Goal: Information Seeking & Learning: Learn about a topic

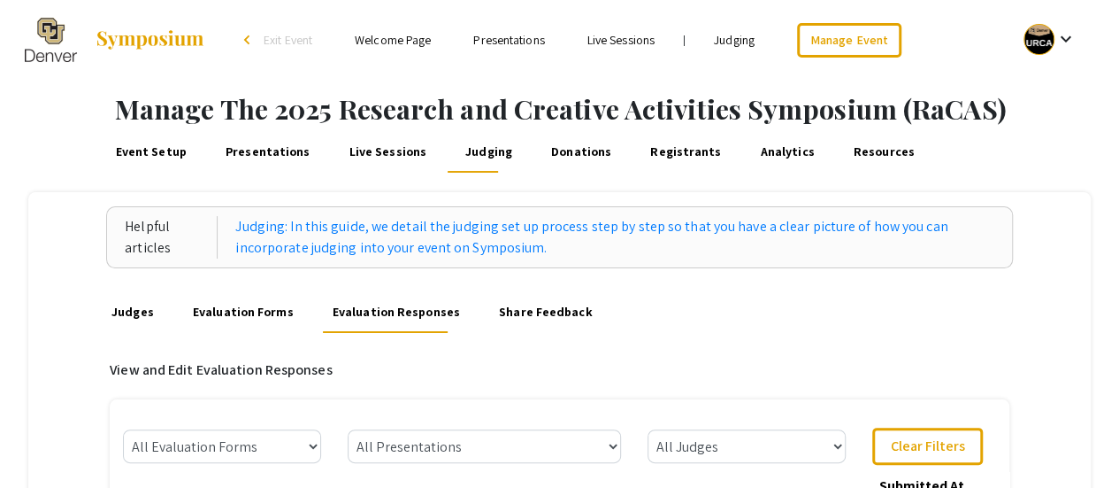
click at [523, 33] on link "Presentations" at bounding box center [508, 40] width 71 height 16
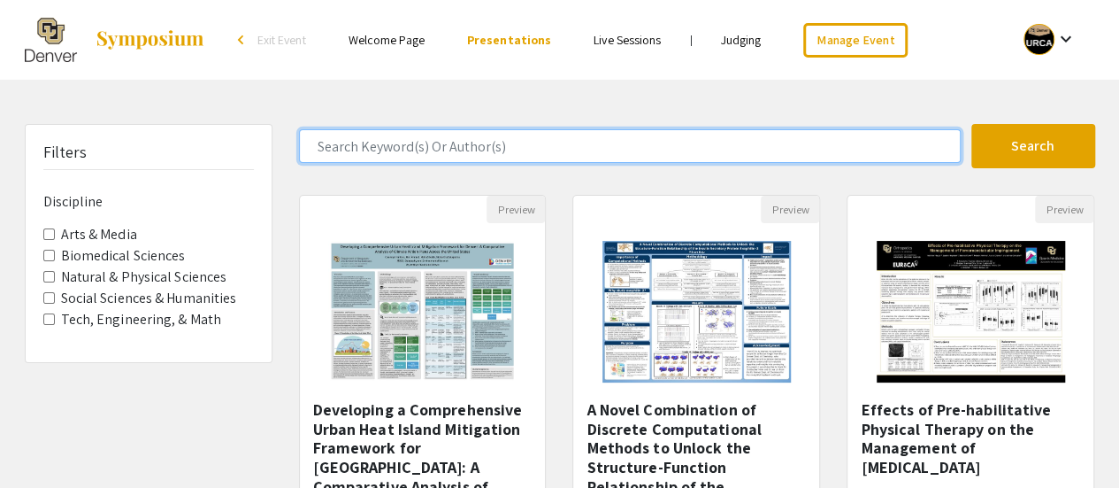
click at [479, 148] on input "Search Keyword(s) Or Author(s)" at bounding box center [630, 146] width 662 height 34
click at [495, 141] on input "Search Keyword(s) Or Author(s)" at bounding box center [630, 146] width 662 height 34
click at [413, 144] on input "Search Keyword(s) Or Author(s)" at bounding box center [630, 146] width 662 height 34
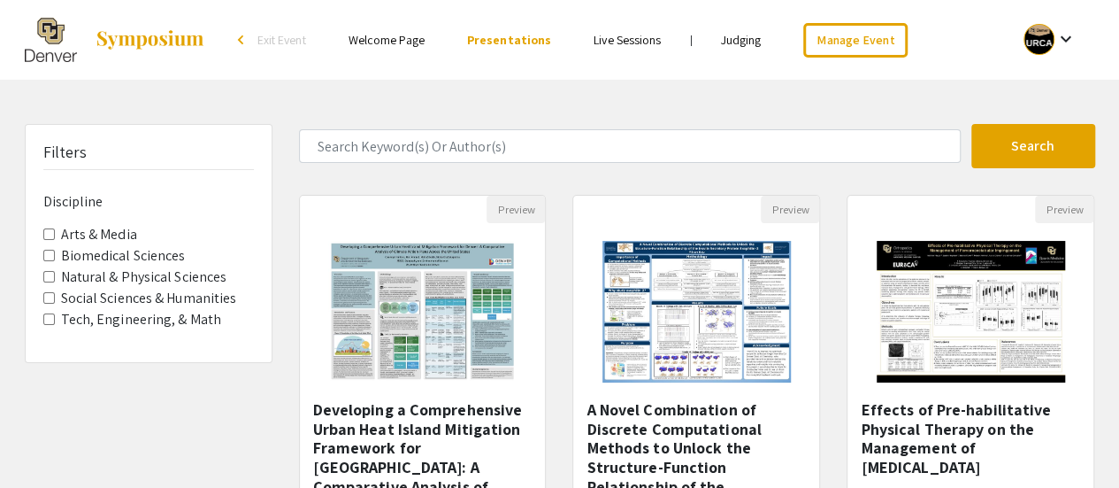
click at [93, 273] on label "Natural & Physical Sciences" at bounding box center [144, 276] width 166 height 21
click at [55, 273] on Sciences "Natural & Physical Sciences" at bounding box center [49, 277] width 12 height 12
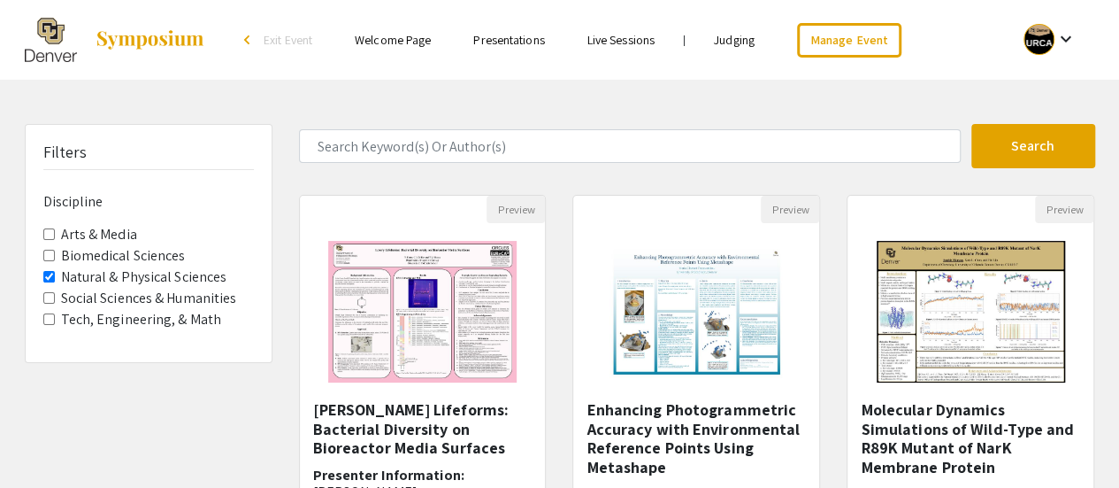
click at [74, 252] on label "Biomedical Sciences" at bounding box center [123, 255] width 125 height 21
click at [55, 252] on Sciences "Biomedical Sciences" at bounding box center [49, 256] width 12 height 12
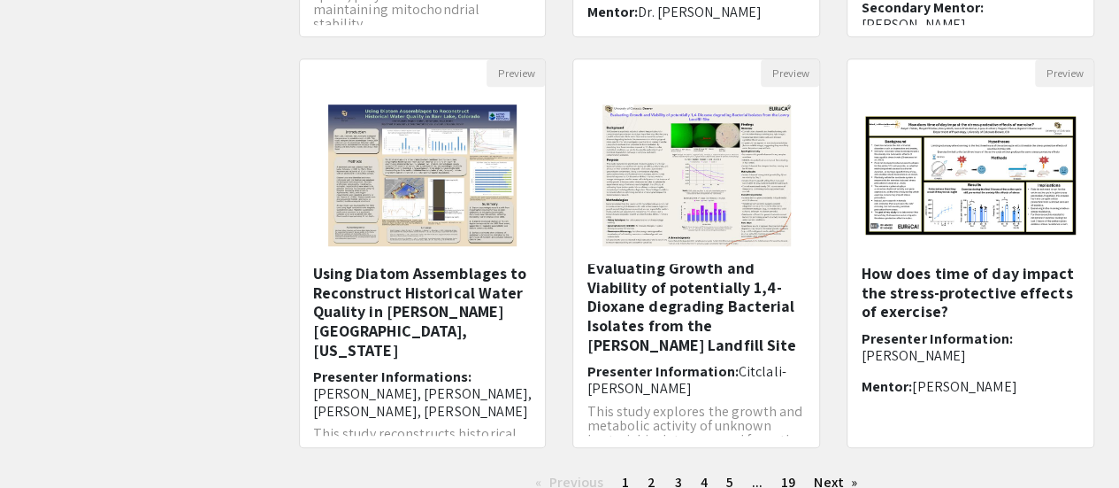
scroll to position [548, 0]
click at [642, 473] on link "page 2" at bounding box center [652, 481] width 26 height 27
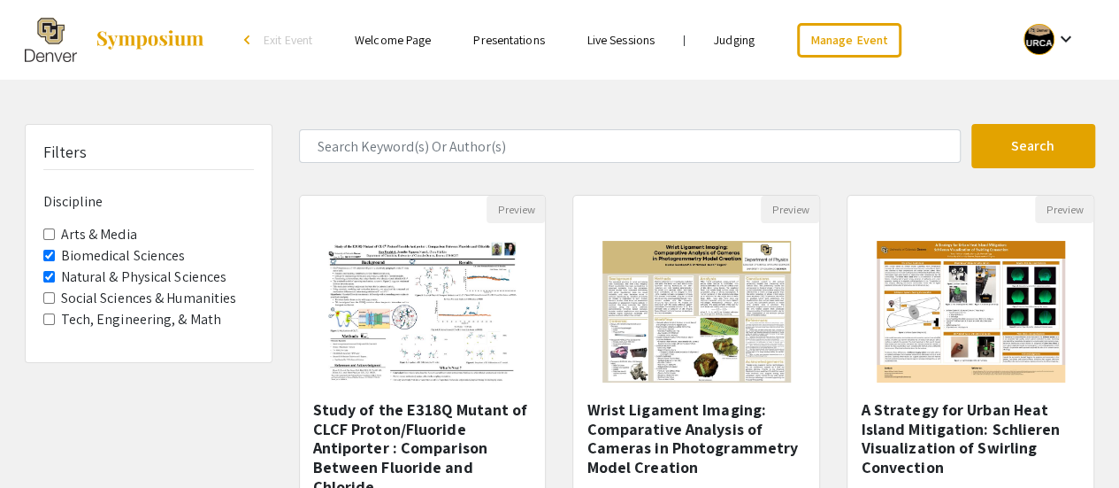
scroll to position [7, 0]
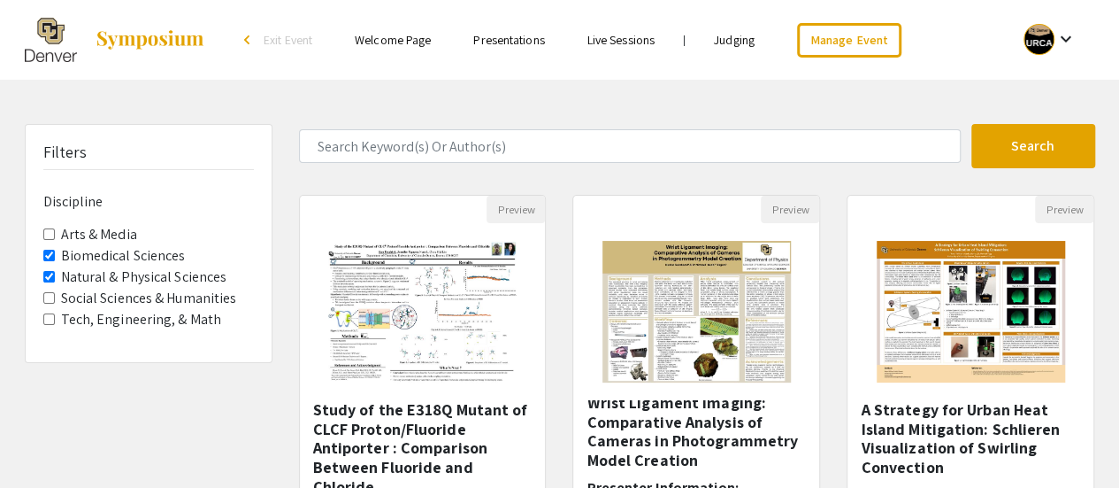
click at [558, 375] on div "Preview Study of the E318Q Mutant of CLCF Proton/Fluoride Antiporter : Comparis…" at bounding box center [423, 400] width 274 height 411
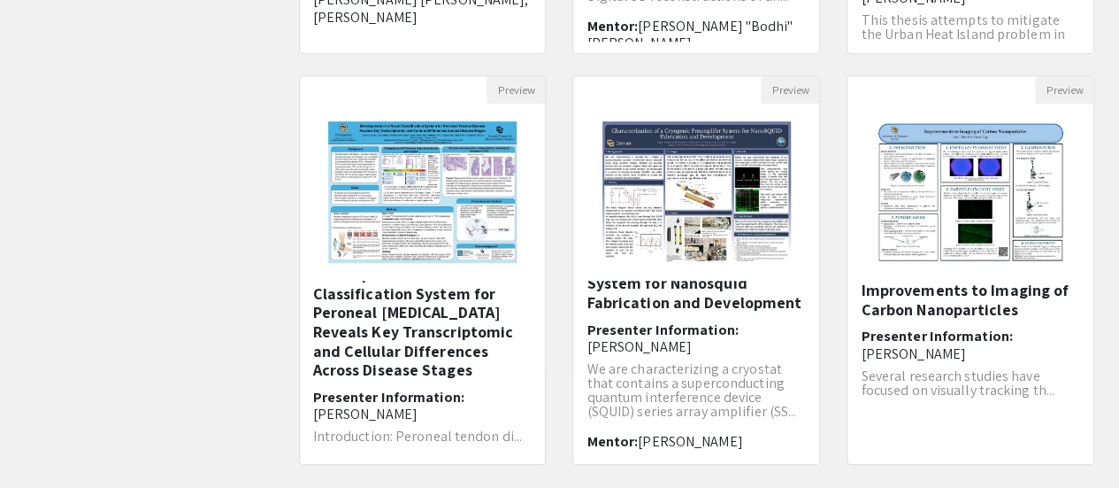
scroll to position [685, 0]
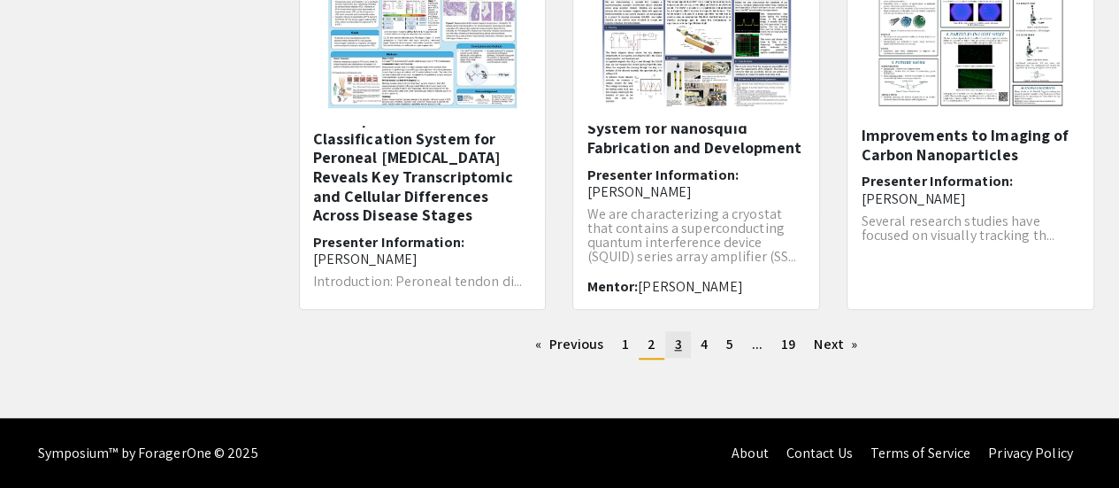
click at [683, 348] on link "page 3" at bounding box center [677, 344] width 25 height 27
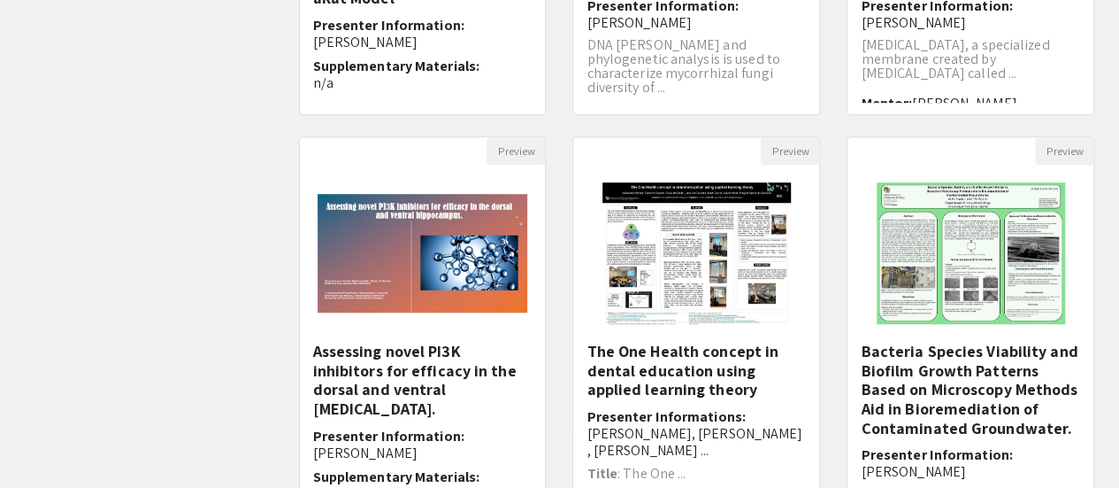
scroll to position [470, 0]
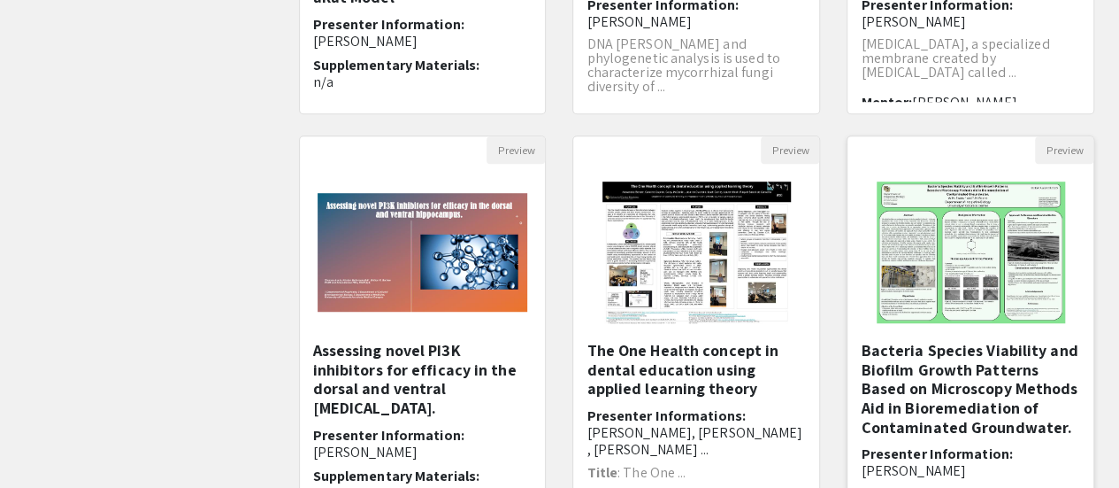
click at [970, 292] on img at bounding box center [971, 252] width 224 height 177
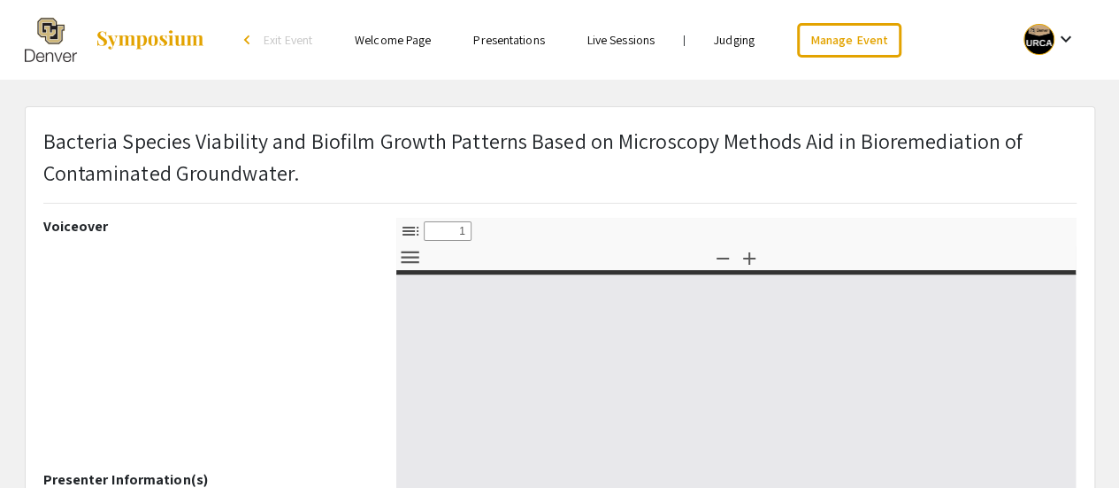
select select "custom"
type input "0"
select select "custom"
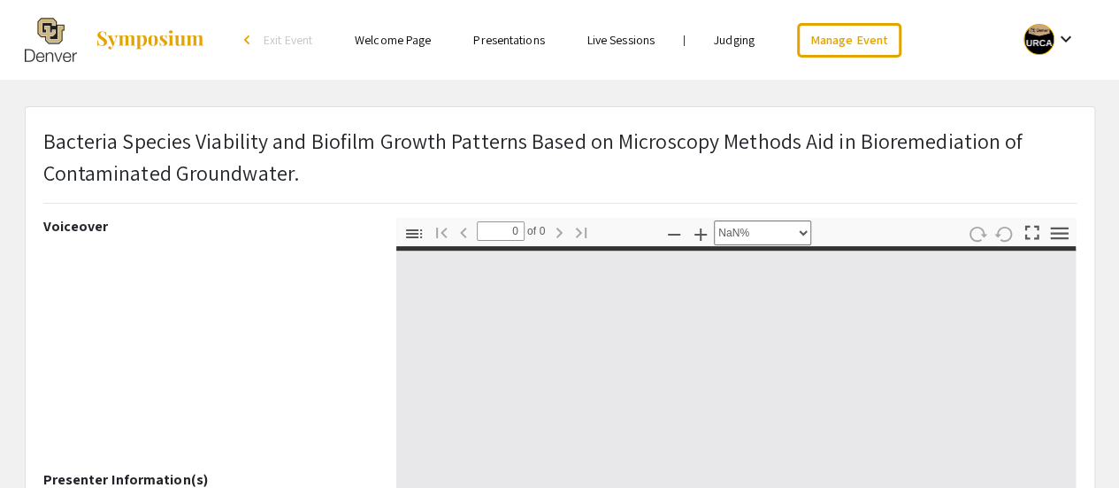
type input "1"
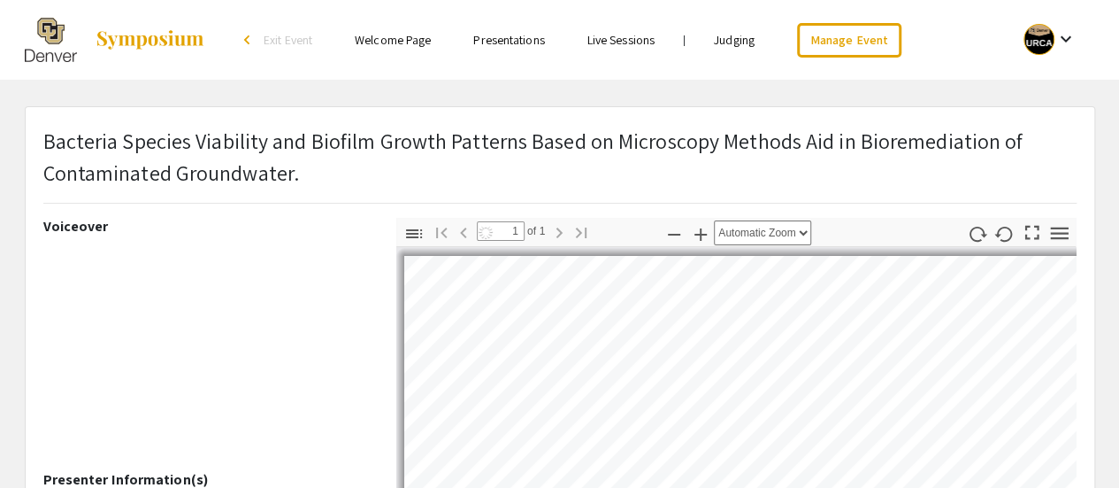
select select "auto"
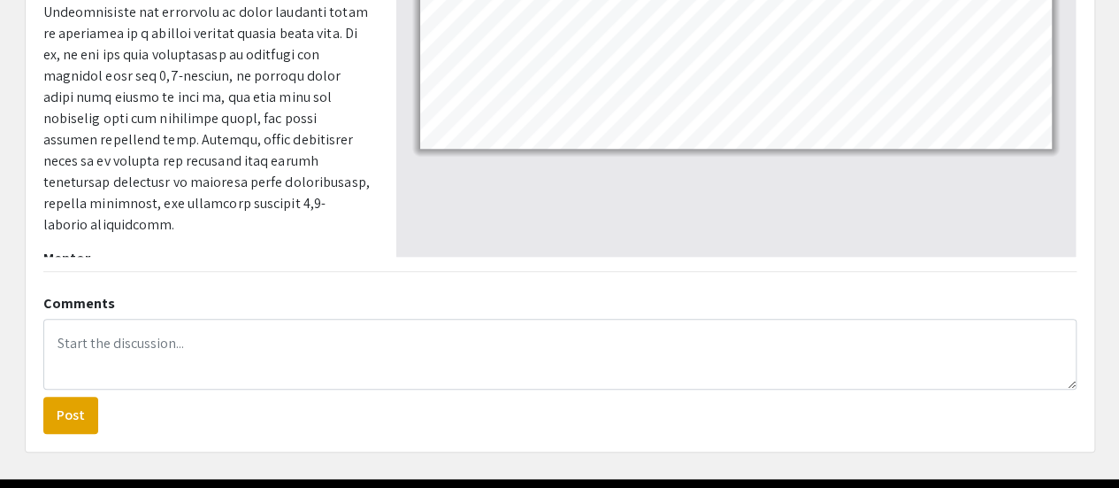
scroll to position [581, 0]
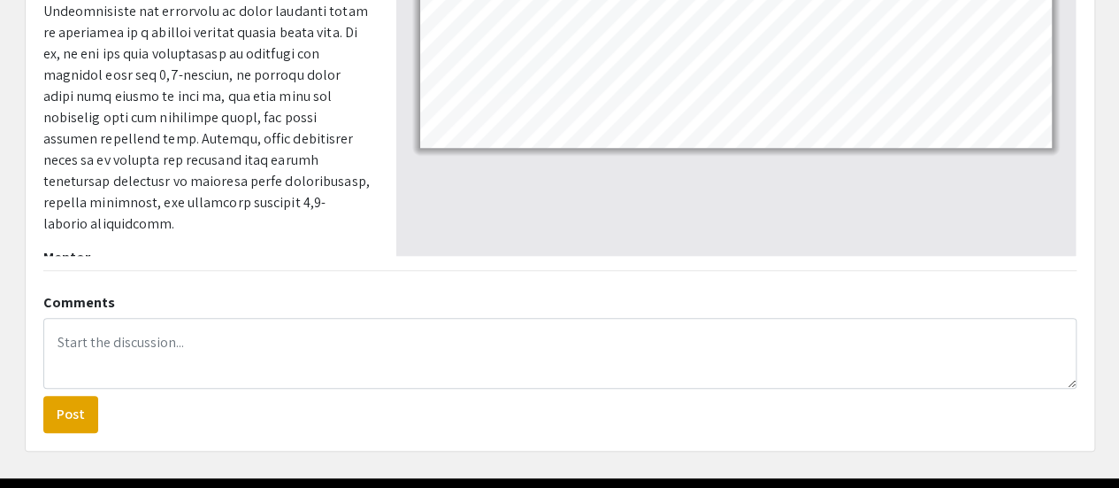
drag, startPoint x: 171, startPoint y: 235, endPoint x: 38, endPoint y: 245, distance: 133.1
copy p "[PERSON_NAME]"
